Goal: Navigation & Orientation: Find specific page/section

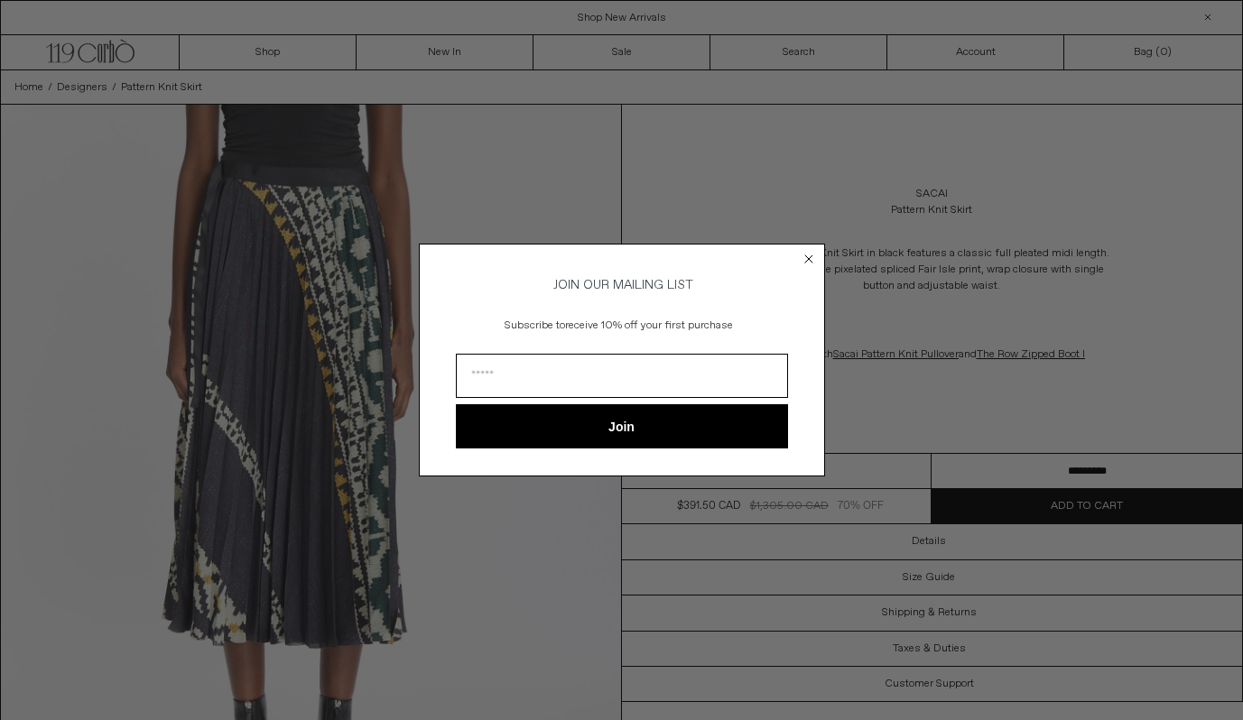
click at [810, 258] on circle "Close dialog" at bounding box center [808, 258] width 17 height 17
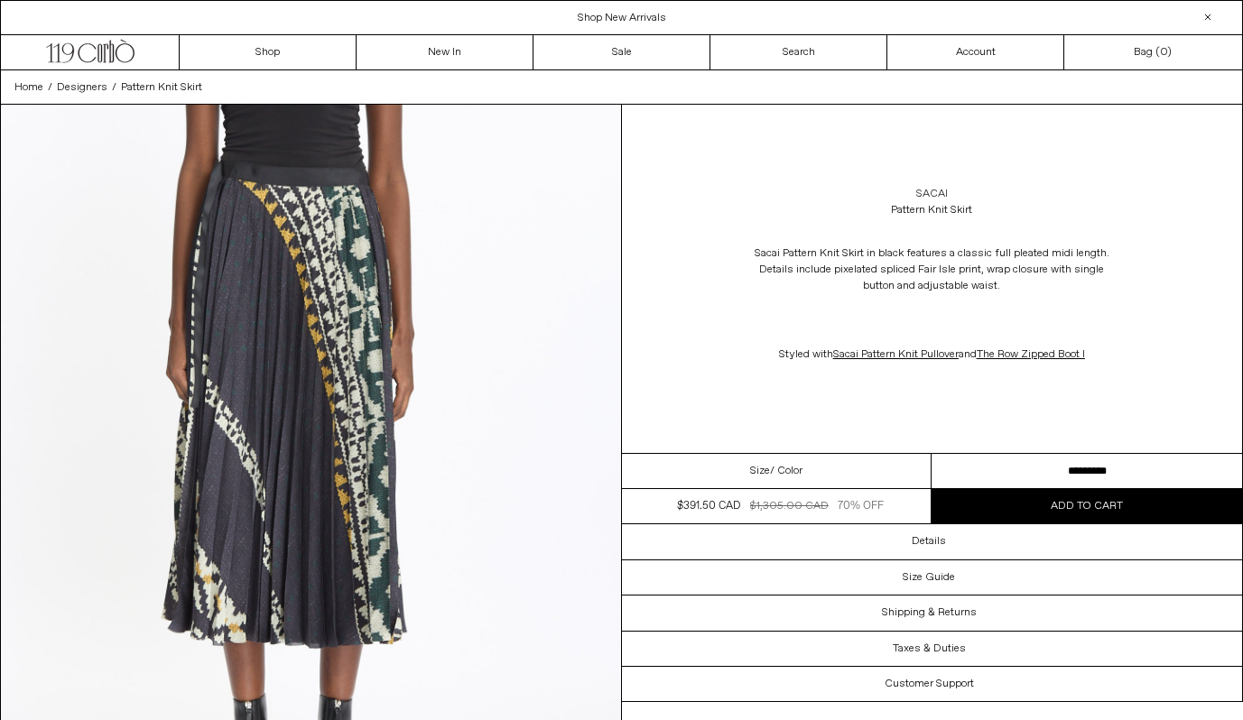
click at [939, 190] on link "Sacai" at bounding box center [932, 194] width 32 height 16
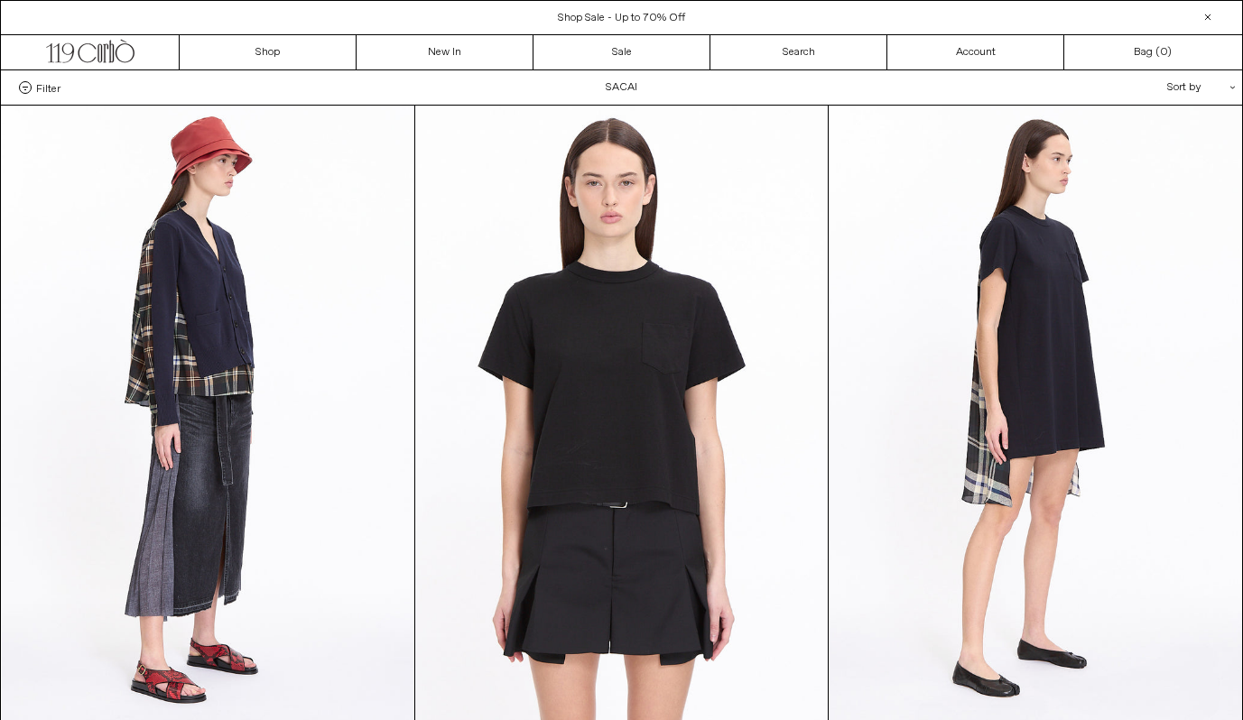
click at [1160, 88] on div "Sort by .cls-1{fill:#231f20}" at bounding box center [1143, 87] width 162 height 34
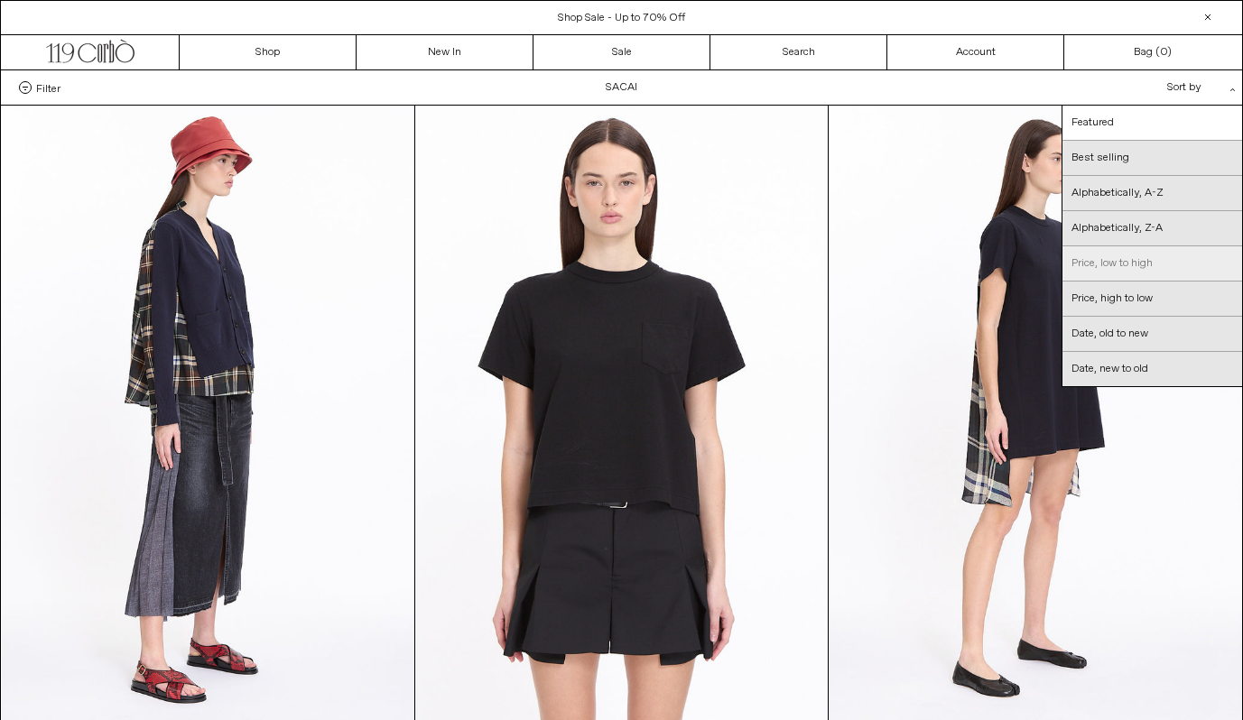
click at [1119, 266] on link "Price, low to high" at bounding box center [1152, 263] width 180 height 35
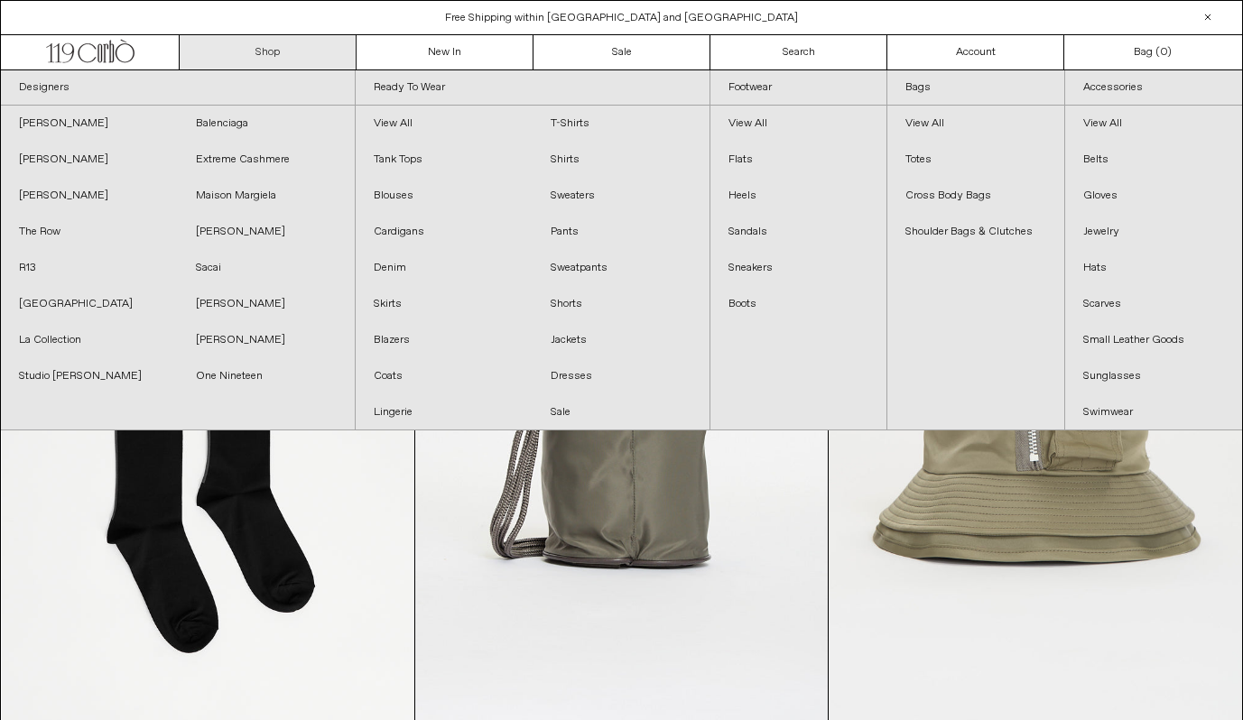
click at [305, 59] on link "Shop" at bounding box center [268, 52] width 177 height 34
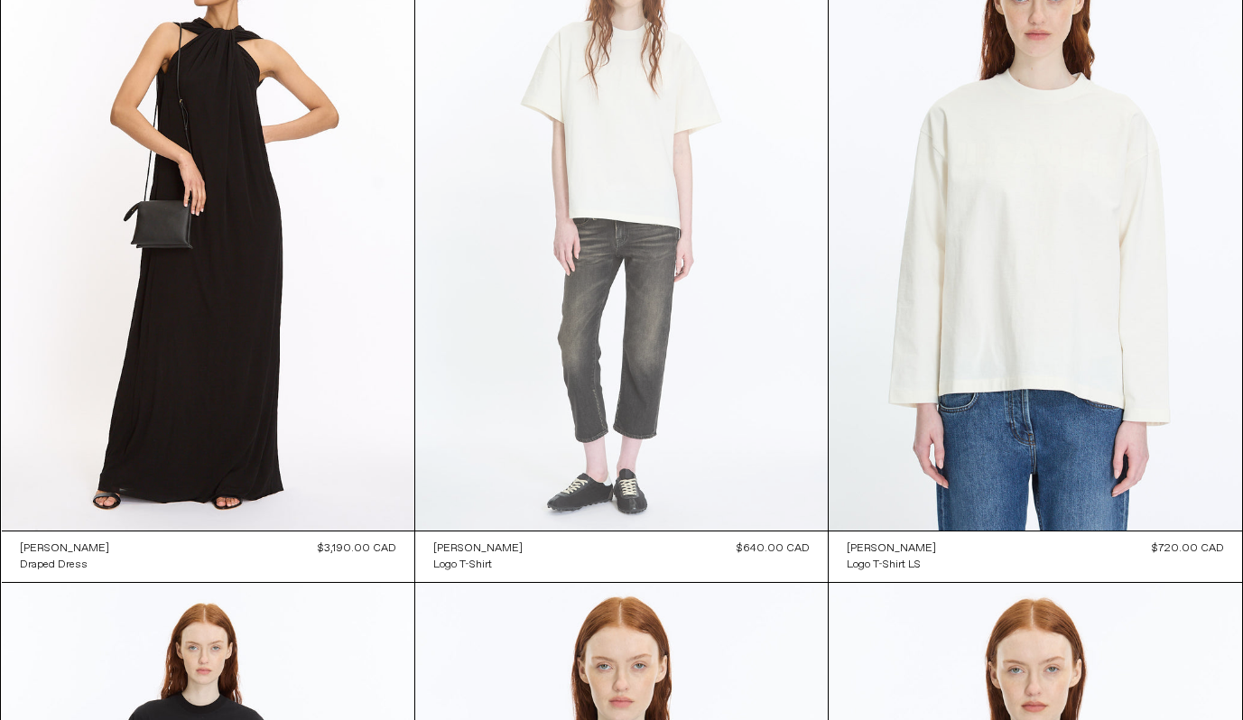
scroll to position [195, 0]
